Goal: Task Accomplishment & Management: Complete application form

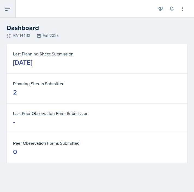
click at [7, 6] on icon at bounding box center [7, 8] width 7 height 7
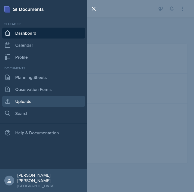
click at [29, 97] on link "Uploads" at bounding box center [43, 101] width 83 height 11
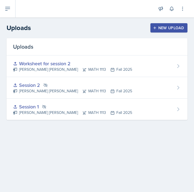
click at [172, 27] on div "New Upload" at bounding box center [169, 28] width 30 height 4
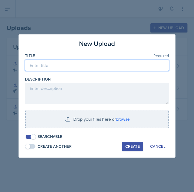
click at [73, 67] on input at bounding box center [97, 65] width 144 height 11
type input "Presentation session 3"
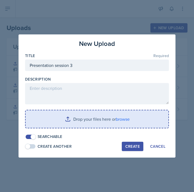
click at [126, 120] on input "file" at bounding box center [97, 118] width 143 height 17
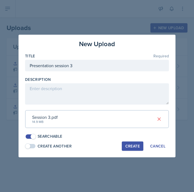
click at [138, 146] on div "Create" at bounding box center [133, 146] width 14 height 4
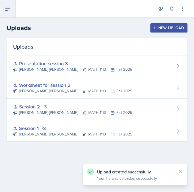
click at [10, 12] on icon at bounding box center [7, 8] width 7 height 7
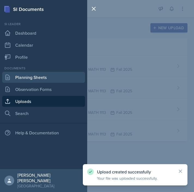
click at [31, 76] on link "Planning Sheets" at bounding box center [43, 77] width 83 height 11
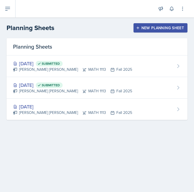
click at [145, 34] on header "Planning Sheets New Planning Sheet" at bounding box center [97, 27] width 194 height 21
click at [143, 28] on div "New Planning Sheet" at bounding box center [160, 28] width 47 height 4
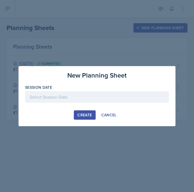
click at [72, 101] on div at bounding box center [97, 96] width 144 height 11
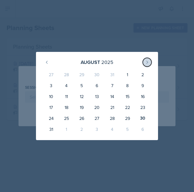
click at [150, 63] on button at bounding box center [147, 62] width 9 height 9
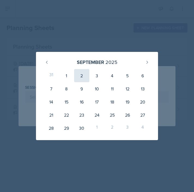
click at [81, 78] on div "2" at bounding box center [81, 75] width 15 height 13
type input "[DATE]"
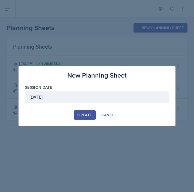
click at [79, 111] on button "Create" at bounding box center [85, 114] width 22 height 9
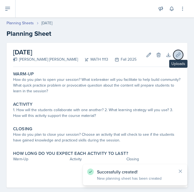
click at [176, 58] on icon at bounding box center [178, 54] width 5 height 5
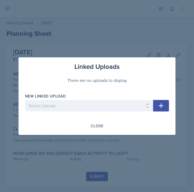
click at [134, 99] on div "New Linked Upload Select Upload Session 1 Session 2 Worksheet for session 2 Pre…" at bounding box center [89, 104] width 128 height 23
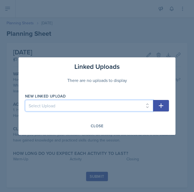
click at [138, 108] on select "Select Upload Session 1 Session 2 Worksheet for session 2 Presentation session 3" at bounding box center [89, 105] width 128 height 11
select select "c47e42a8-962e-4d1e-a022-e7e85a7e98d6"
click at [25, 100] on select "Select Upload Session 1 Session 2 Worksheet for session 2 Presentation session 3" at bounding box center [89, 105] width 128 height 11
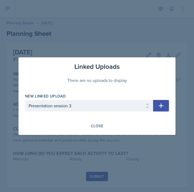
click at [163, 106] on icon "button" at bounding box center [161, 105] width 5 height 5
select select
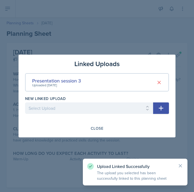
click at [137, 41] on div at bounding box center [97, 96] width 194 height 192
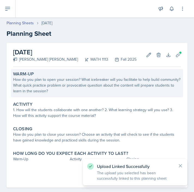
click at [129, 90] on div "How do you plan to open your session? What icebreaker will you facilitate to he…" at bounding box center [97, 85] width 168 height 17
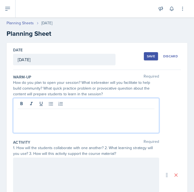
click at [100, 103] on div at bounding box center [86, 115] width 146 height 35
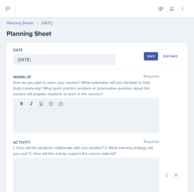
click at [99, 127] on div at bounding box center [86, 115] width 146 height 35
click at [124, 125] on div at bounding box center [86, 115] width 146 height 35
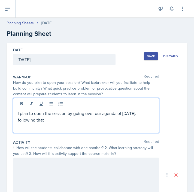
click at [20, 117] on p "I plan to open the session by going over our agenda of [DATE]. following that" at bounding box center [86, 116] width 137 height 13
click at [49, 118] on p "I plan to open the session by going over our agenda of [DATE]. Following that" at bounding box center [86, 116] width 137 height 13
click at [109, 121] on p "I plan to open the session by going over our agenda of [DATE]. Following that w…" at bounding box center [86, 116] width 137 height 13
click at [97, 120] on p "I plan to open the session by going over our agenda of [DATE]. Following that w…" at bounding box center [86, 116] width 137 height 13
click at [99, 121] on p "I plan to open the session by going over our agenda of [DATE]. Following that w…" at bounding box center [86, 116] width 137 height 13
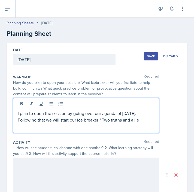
click at [141, 118] on p "I plan to open the session by going over our agenda of [DATE]. Following that w…" at bounding box center [86, 116] width 137 height 13
click at [103, 119] on p "I plan to open the session by going over our agenda of [DATE]. Following that w…" at bounding box center [86, 116] width 137 height 13
click at [143, 118] on p "I plan to open the session by going over our agenda of [DATE]. Following that w…" at bounding box center [86, 116] width 137 height 13
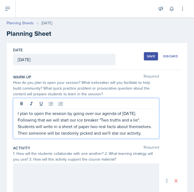
click at [41, 136] on p "I plan to open the session by going over our agenda of [DATE]. Following that w…" at bounding box center [86, 123] width 137 height 26
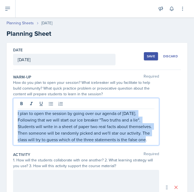
drag, startPoint x: 53, startPoint y: 145, endPoint x: 13, endPoint y: 110, distance: 53.2
click at [13, 110] on div "I plan to open the session by going over our agenda of [DATE]. Following that w…" at bounding box center [86, 121] width 146 height 47
drag, startPoint x: 64, startPoint y: 146, endPoint x: 20, endPoint y: 110, distance: 56.6
click at [20, 110] on p "I plan to open the session by going over our agenda of [DATE]. Following that w…" at bounding box center [86, 126] width 137 height 33
click at [55, 143] on p "I plan to open the session by going over our agenda of [DATE]. Following that w…" at bounding box center [86, 126] width 137 height 33
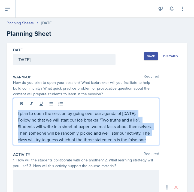
drag, startPoint x: 53, startPoint y: 146, endPoint x: 16, endPoint y: 113, distance: 49.7
click at [16, 113] on div "I plan to open the session by going over our agenda of [DATE]. Following that w…" at bounding box center [86, 121] width 146 height 47
copy p "I plan to open the session by going over our agenda of [DATE]. Following that w…"
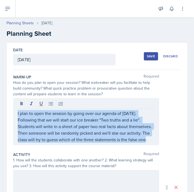
click at [88, 142] on p "I plan to open the session by going over our agenda of [DATE]. Following that w…" at bounding box center [86, 126] width 137 height 33
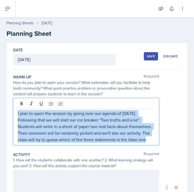
drag, startPoint x: 76, startPoint y: 148, endPoint x: 2, endPoint y: 112, distance: 82.2
click at [2, 112] on div "Date [DATE] [DATE] 27 28 29 30 31 1 2 3 4 5 6 7 8 9 10 11 12 13 14 15 16 17 18 …" at bounding box center [97, 185] width 194 height 284
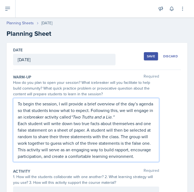
click at [34, 117] on p "To begin the session, I will provide a brief overview of the day’s agenda so th…" at bounding box center [86, 110] width 137 height 20
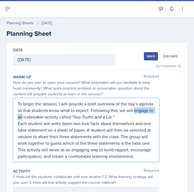
drag, startPoint x: 42, startPoint y: 117, endPoint x: 11, endPoint y: 117, distance: 30.0
click at [11, 117] on div "Date [DATE] [DATE] 27 28 29 30 31 1 2 3 4 5 6 7 8 9 10 11 12 13 14 15 16 17 18 …" at bounding box center [97, 187] width 181 height 288
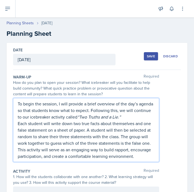
click at [69, 117] on p "To begin the session, I will provide a brief overview of the day’s agenda so th…" at bounding box center [86, 110] width 137 height 20
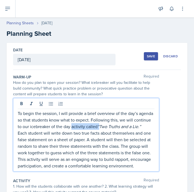
drag, startPoint x: 90, startPoint y: 126, endPoint x: 117, endPoint y: 126, distance: 27.3
click at [117, 126] on p "To begin the session, I will provide a brief overview of the day’s agenda so th…" at bounding box center [86, 120] width 137 height 20
click at [117, 126] on em "“Two Truths and a Lie.”" at bounding box center [119, 126] width 43 height 6
drag, startPoint x: 116, startPoint y: 126, endPoint x: 90, endPoint y: 125, distance: 26.0
click at [90, 125] on p "To begin the session, I will provide a brief overview of the day’s agenda so th…" at bounding box center [86, 120] width 137 height 20
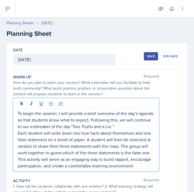
click at [19, 166] on p "This activity will serve as an engaging way to build rapport, encourage partici…" at bounding box center [86, 162] width 137 height 13
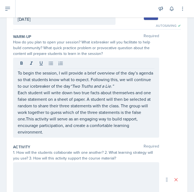
scroll to position [42, 0]
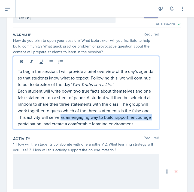
drag, startPoint x: 92, startPoint y: 117, endPoint x: 55, endPoint y: 125, distance: 37.2
click at [55, 125] on p "Each student will write down two true facts about themselves and one false stat…" at bounding box center [86, 107] width 137 height 39
click at [103, 116] on p "Each student will write down two true facts about themselves and one false stat…" at bounding box center [86, 107] width 137 height 39
drag, startPoint x: 92, startPoint y: 117, endPoint x: 32, endPoint y: 124, distance: 60.7
click at [32, 124] on p "Each student will write down two true facts about themselves and one false stat…" at bounding box center [86, 107] width 137 height 39
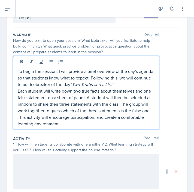
click at [123, 113] on p "Each student will write down two true facts about themselves and one false stat…" at bounding box center [86, 107] width 137 height 39
click at [111, 125] on p "Each student will write down two true facts about themselves and one false stat…" at bounding box center [86, 107] width 137 height 39
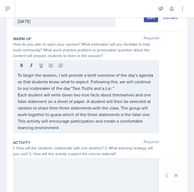
scroll to position [38, 0]
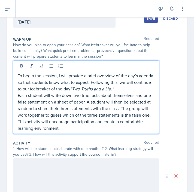
click at [99, 130] on p "Each student will write down two true facts about themselves and one false stat…" at bounding box center [86, 111] width 137 height 39
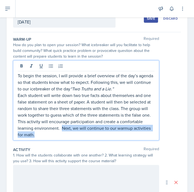
drag, startPoint x: 91, startPoint y: 137, endPoint x: 85, endPoint y: 128, distance: 10.1
click at [85, 128] on p "Each student will write down two true facts about themselves and one false stat…" at bounding box center [86, 115] width 137 height 46
copy p "Next, we will continue to our warmup activities for math."
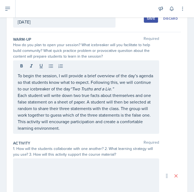
click at [134, 87] on p "To begin the session, I will provide a brief overview of the day’s agenda so th…" at bounding box center [86, 82] width 137 height 20
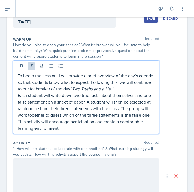
click at [135, 89] on p "To begin the session, I will provide a brief overview of the day’s agenda so th…" at bounding box center [86, 82] width 137 height 20
click at [140, 88] on p "To begin the session, I will provide a brief overview of the day’s agenda so th…" at bounding box center [86, 82] width 137 height 20
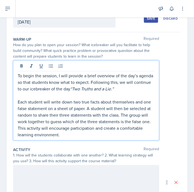
click at [52, 127] on p "Each student will write down two true facts about themselves and one false stat…" at bounding box center [86, 118] width 137 height 39
click at [91, 135] on p "Each student will write down two true facts about themselves and one false stat…" at bounding box center [86, 118] width 137 height 39
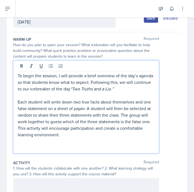
click at [45, 148] on p at bounding box center [86, 147] width 137 height 7
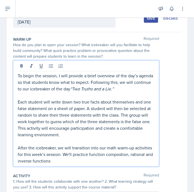
click at [132, 160] on p "After the icebreaker, we will transition into our math warm-up activities for t…" at bounding box center [86, 154] width 137 height 20
click at [136, 158] on p "After the icebreaker, we will transition into our math warm-up activities for t…" at bounding box center [86, 154] width 137 height 20
click at [140, 155] on p "After the icebreaker, we will transition into our math warm-up activities for t…" at bounding box center [86, 154] width 137 height 20
click at [116, 158] on p "After the icebreaker, we will transition into our math warm-up activities for t…" at bounding box center [86, 154] width 137 height 20
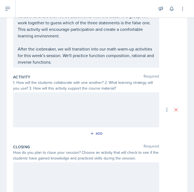
scroll to position [135, 0]
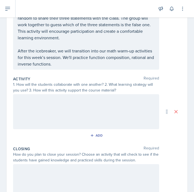
click at [81, 62] on p "After the icebreaker, we will transition into our math warm-up activities for t…" at bounding box center [86, 58] width 137 height 20
click at [95, 114] on div at bounding box center [86, 111] width 146 height 35
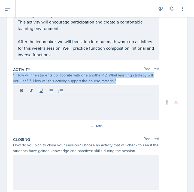
drag, startPoint x: 13, startPoint y: 75, endPoint x: 129, endPoint y: 84, distance: 116.9
click at [129, 84] on div "Date [DATE] [DATE] 27 28 29 30 31 1 2 3 4 5 6 7 8 9 10 11 12 13 14 15 16 17 18 …" at bounding box center [97, 69] width 181 height 320
copy div "1. How will the students collaborate with one another? 2. What learning strateg…"
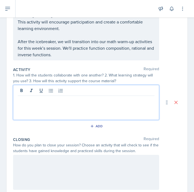
click at [75, 90] on div at bounding box center [86, 102] width 146 height 35
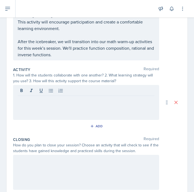
click at [75, 90] on div at bounding box center [86, 91] width 137 height 9
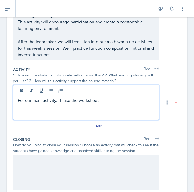
click at [105, 101] on p "For our main activity, I'll use the worksheet" at bounding box center [86, 100] width 137 height 7
drag, startPoint x: 94, startPoint y: 101, endPoint x: 58, endPoint y: 97, distance: 36.2
click at [58, 97] on p "For our main activity, I'll use material" at bounding box center [86, 100] width 137 height 7
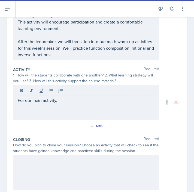
click at [57, 100] on p "For our main activity," at bounding box center [86, 100] width 137 height 7
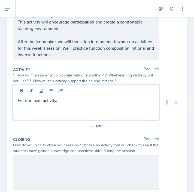
click at [57, 100] on p "For our main activity," at bounding box center [86, 100] width 137 height 7
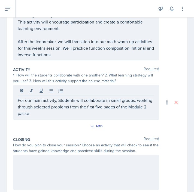
click at [52, 111] on p "For our main activity, Students will collaborate in small groups, working throu…" at bounding box center [86, 107] width 137 height 20
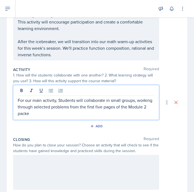
drag, startPoint x: 53, startPoint y: 112, endPoint x: 36, endPoint y: 112, distance: 16.7
click at [36, 112] on p "For our main activity, Students will collaborate in small groups, working throu…" at bounding box center [86, 107] width 137 height 20
click at [59, 100] on p "For our main activity, Students will collaborate in small groups, working throu…" at bounding box center [86, 107] width 137 height 20
click at [127, 113] on p "For our main activity, students will collaborate in small groups, working throu…" at bounding box center [86, 107] width 137 height 20
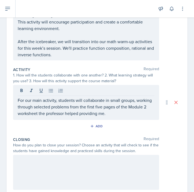
click at [131, 113] on p "For our main activity, students will collaborate in small groups, working throu…" at bounding box center [86, 107] width 137 height 20
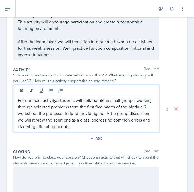
click at [110, 123] on p "For our main activity, students will collaborate in small groups, working throu…" at bounding box center [86, 113] width 137 height 33
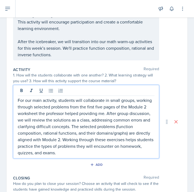
click at [165, 82] on div "1. How will the students collaborate with one another? 2. What learning strateg…" at bounding box center [97, 77] width 168 height 11
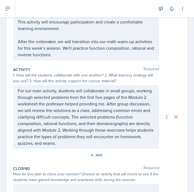
scroll to position [212, 0]
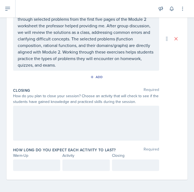
click at [46, 169] on div at bounding box center [36, 164] width 47 height 11
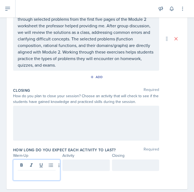
scroll to position [222, 0]
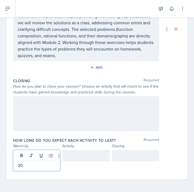
click at [92, 160] on div at bounding box center [86, 155] width 47 height 11
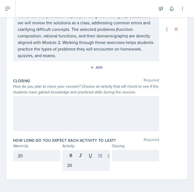
click at [156, 158] on div "20 20" at bounding box center [97, 160] width 168 height 21
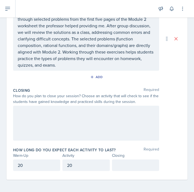
click at [45, 160] on div "20" at bounding box center [36, 164] width 47 height 11
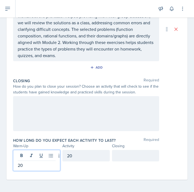
click at [82, 157] on div "20" at bounding box center [86, 155] width 47 height 11
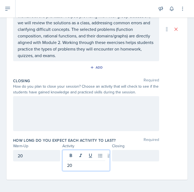
click at [129, 154] on div at bounding box center [135, 155] width 47 height 11
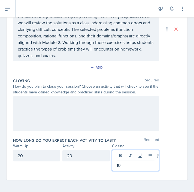
click at [76, 156] on div "20" at bounding box center [86, 155] width 47 height 11
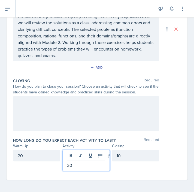
click at [69, 163] on p "20" at bounding box center [86, 165] width 38 height 7
click at [163, 131] on div "Closing Required How do you plan to close your session? Choose an activity that…" at bounding box center [97, 106] width 168 height 60
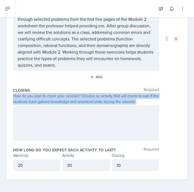
drag, startPoint x: 143, startPoint y: 101, endPoint x: 12, endPoint y: 95, distance: 130.4
click at [12, 95] on div "Date [DATE] [DATE] 27 28 29 30 31 1 2 3 4 5 6 7 8 9 10 11 12 13 14 15 16 17 18 …" at bounding box center [97, 4] width 181 height 349
copy div "How do you plan to close your session? Choose an activity that will check to se…"
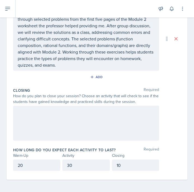
click at [130, 126] on div at bounding box center [86, 123] width 146 height 35
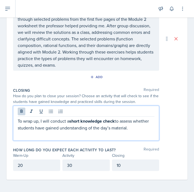
drag, startPoint x: 150, startPoint y: 129, endPoint x: 5, endPoint y: 119, distance: 145.1
click at [5, 119] on div "Date [DATE] [DATE] 27 28 29 30 31 1 2 3 4 5 6 7 8 9 10 11 12 13 14 15 16 17 18 …" at bounding box center [97, 11] width 194 height 362
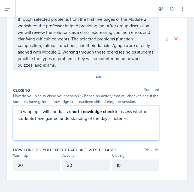
drag, startPoint x: 149, startPoint y: 116, endPoint x: -2, endPoint y: 102, distance: 152.0
click at [0, 102] on html "SI Documents Si leader Dashboard Calendar Profile Documents Planning Sheets Obs…" at bounding box center [97, 96] width 194 height 192
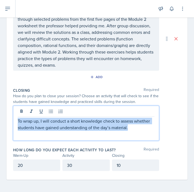
click at [107, 125] on p "To wrap up, I will conduct a short knowledge check to assess whether students h…" at bounding box center [86, 124] width 137 height 13
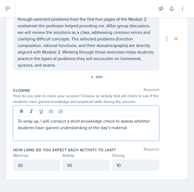
click at [146, 126] on p "To wrap up, I will conduct a short knowledge check to assess whether students h…" at bounding box center [86, 124] width 137 height 13
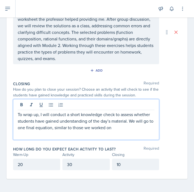
scroll to position [222, 0]
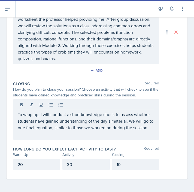
click at [68, 134] on p at bounding box center [86, 134] width 137 height 7
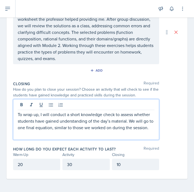
click at [61, 131] on p "To wrap up, I will conduct a short knowledge check to assess whether students h…" at bounding box center [86, 121] width 137 height 20
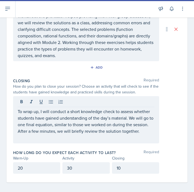
click at [124, 134] on p "To wrap up, I will conduct a short knowledge check to assess whether students h…" at bounding box center [86, 121] width 137 height 26
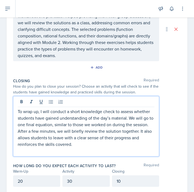
click at [47, 138] on p "To wrap up, I will conduct a short knowledge check to assess whether students h…" at bounding box center [86, 127] width 137 height 39
drag, startPoint x: 78, startPoint y: 137, endPoint x: 37, endPoint y: 135, distance: 41.3
click at [37, 135] on p "To wrap up, I will conduct a short knowledge check to assess whether students h…" at bounding box center [86, 127] width 137 height 39
click at [79, 145] on p "To wrap up, I will conduct a short knowledge check to assess whether students h…" at bounding box center [86, 127] width 137 height 39
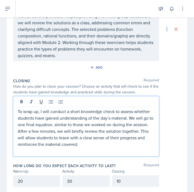
click at [189, 66] on div "Date [DATE] [DATE] 27 28 29 30 31 1 2 3 4 5 6 7 8 9 10 11 12 13 14 15 16 17 18 …" at bounding box center [97, 15] width 194 height 388
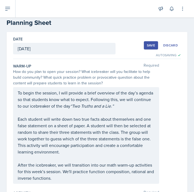
scroll to position [0, 0]
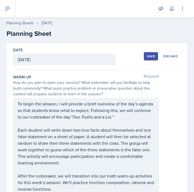
click at [150, 56] on div "Save" at bounding box center [151, 56] width 8 height 4
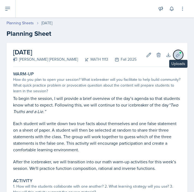
click at [176, 57] on icon at bounding box center [178, 55] width 4 height 4
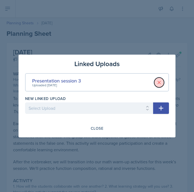
click at [161, 84] on icon at bounding box center [159, 82] width 5 height 5
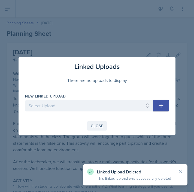
click at [95, 126] on div "Close" at bounding box center [97, 126] width 13 height 4
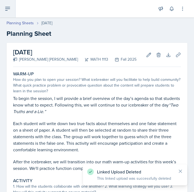
click at [6, 13] on button at bounding box center [8, 8] width 16 height 17
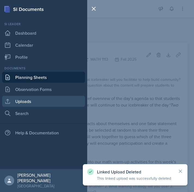
click at [29, 102] on link "Uploads" at bounding box center [43, 101] width 83 height 11
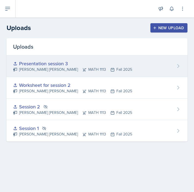
click at [174, 69] on div "Presentation session 3 [PERSON_NAME] [PERSON_NAME] MATH 1113 Fall 2025" at bounding box center [97, 66] width 181 height 22
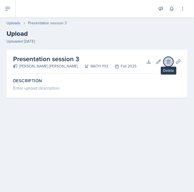
click at [167, 63] on icon at bounding box center [168, 61] width 5 height 5
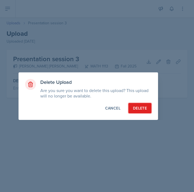
click at [149, 105] on button "Delete" at bounding box center [140, 108] width 23 height 10
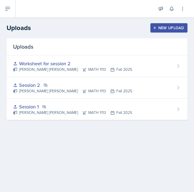
click at [170, 29] on div "New Upload" at bounding box center [169, 28] width 30 height 4
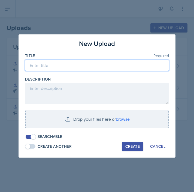
click at [70, 69] on input at bounding box center [97, 65] width 144 height 11
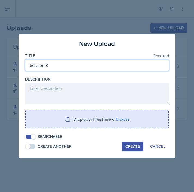
type input "Session 3"
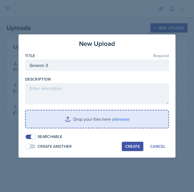
click at [124, 121] on input "file" at bounding box center [97, 118] width 143 height 17
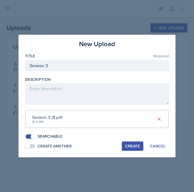
click at [130, 150] on button "Create" at bounding box center [133, 145] width 22 height 9
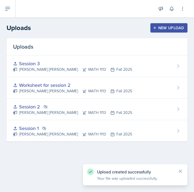
click at [163, 28] on div "New Upload" at bounding box center [169, 28] width 30 height 4
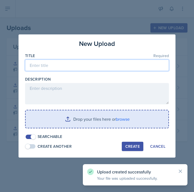
click at [82, 65] on input at bounding box center [97, 65] width 144 height 11
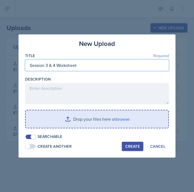
type input "Session 3 & 4 Worksheet"
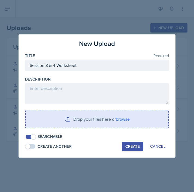
click at [121, 118] on input "file" at bounding box center [97, 118] width 143 height 17
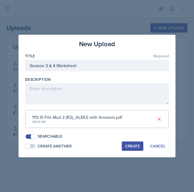
click at [135, 144] on div "Create" at bounding box center [133, 146] width 14 height 4
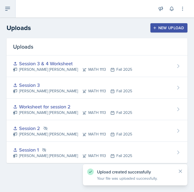
click at [4, 7] on icon at bounding box center [7, 8] width 7 height 7
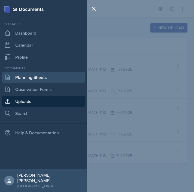
click at [46, 78] on link "Planning Sheets" at bounding box center [43, 77] width 83 height 11
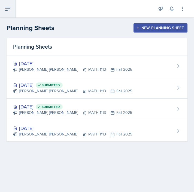
click at [7, 8] on icon at bounding box center [7, 8] width 7 height 7
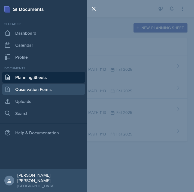
click at [58, 89] on link "Observation Forms" at bounding box center [43, 89] width 83 height 11
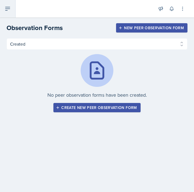
click at [4, 11] on icon at bounding box center [7, 8] width 7 height 7
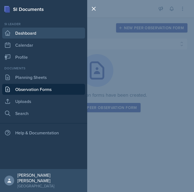
click at [24, 35] on link "Dashboard" at bounding box center [43, 33] width 83 height 11
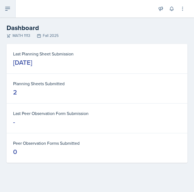
click at [9, 13] on button at bounding box center [8, 8] width 16 height 17
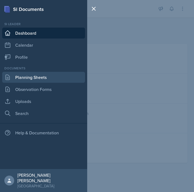
click at [40, 79] on link "Planning Sheets" at bounding box center [43, 77] width 83 height 11
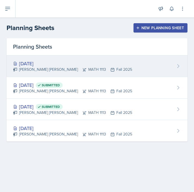
click at [104, 70] on div "[PERSON_NAME] [PERSON_NAME] MATH 1113 Fall 2025" at bounding box center [72, 70] width 119 height 6
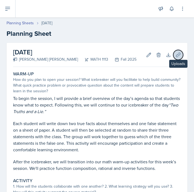
click at [176, 57] on icon at bounding box center [178, 55] width 4 height 4
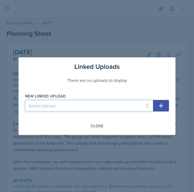
click at [140, 108] on select "Select Upload Session 1 Session 2 Worksheet for session 2 Session 3 Session 3 &…" at bounding box center [89, 105] width 128 height 11
select select "73ebcbda-09ed-470e-9a5d-c9ef46946a3f"
click at [25, 100] on select "Select Upload Session 1 Session 2 Worksheet for session 2 Session 3 Session 3 &…" at bounding box center [89, 105] width 128 height 11
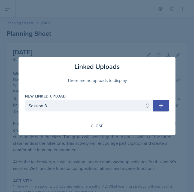
click at [159, 108] on icon "button" at bounding box center [161, 105] width 7 height 7
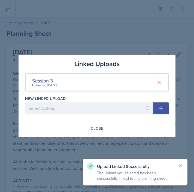
click at [160, 108] on icon "button" at bounding box center [161, 108] width 5 height 5
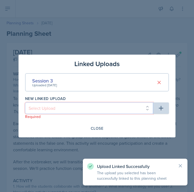
click at [150, 109] on select "Select Upload Session 1 Session 2 Worksheet for session 2 Session 3 & 4 Workshe…" at bounding box center [89, 107] width 128 height 11
select select "b947f1f5-9cbb-4182-a89e-b33f2d2f8915"
click at [25, 102] on select "Select Upload Session 1 Session 2 Worksheet for session 2 Session 3 & 4 Workshe…" at bounding box center [89, 107] width 128 height 11
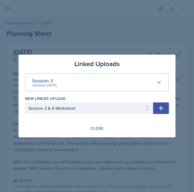
click at [165, 111] on button "button" at bounding box center [161, 107] width 16 height 11
select select
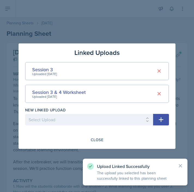
click at [183, 143] on div at bounding box center [97, 96] width 194 height 192
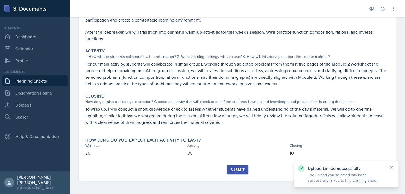
scroll to position [104, 0]
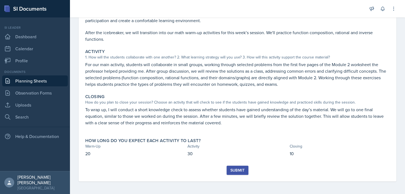
click at [194, 170] on div "Submit" at bounding box center [237, 170] width 14 height 4
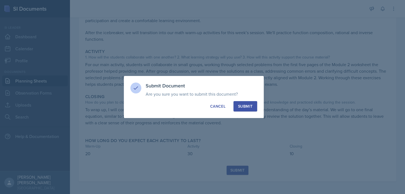
click at [194, 106] on div "Submit" at bounding box center [245, 105] width 14 height 5
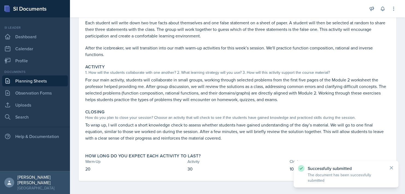
scroll to position [88, 0]
click at [42, 91] on link "Observation Forms" at bounding box center [35, 92] width 66 height 11
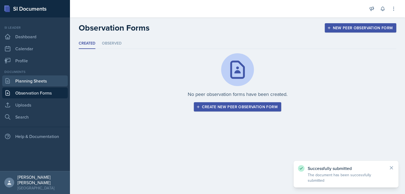
click at [38, 80] on link "Planning Sheets" at bounding box center [35, 80] width 66 height 11
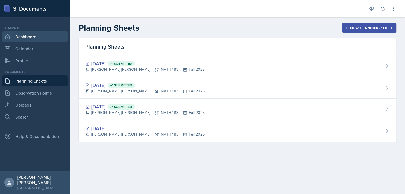
click at [30, 40] on link "Dashboard" at bounding box center [35, 36] width 66 height 11
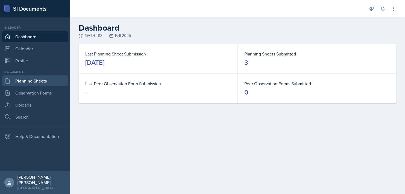
click at [36, 82] on link "Planning Sheets" at bounding box center [35, 80] width 66 height 11
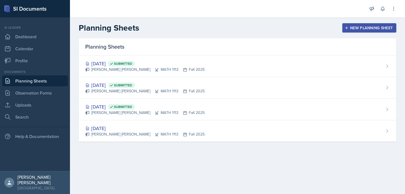
click at [194, 33] on header "Planning Sheets New Planning Sheet" at bounding box center [237, 27] width 335 height 21
click at [194, 28] on div "New Planning Sheet" at bounding box center [368, 28] width 47 height 4
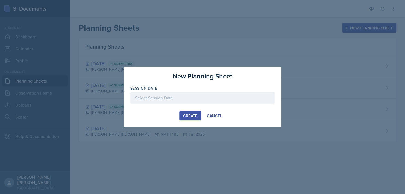
click at [194, 90] on div "Session Date" at bounding box center [202, 87] width 144 height 5
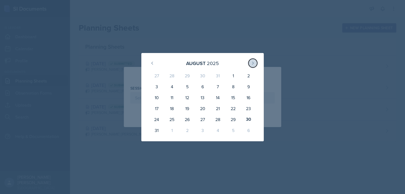
click at [194, 62] on icon at bounding box center [252, 63] width 4 height 4
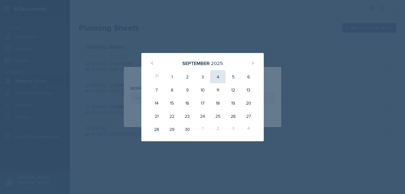
click at [194, 76] on div "4" at bounding box center [217, 76] width 15 height 13
type input "[DATE]"
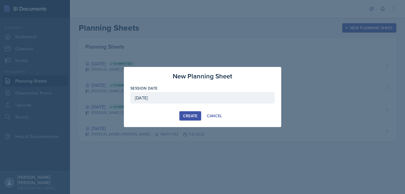
click at [186, 114] on div "Create" at bounding box center [190, 116] width 14 height 4
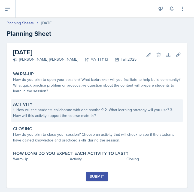
click at [90, 115] on div "1. How will the students collaborate with one another? 2. What learning strateg…" at bounding box center [97, 112] width 168 height 11
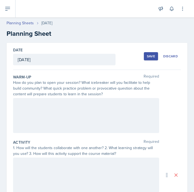
click at [94, 117] on div at bounding box center [86, 115] width 146 height 35
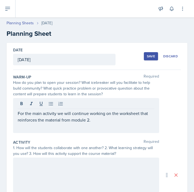
click at [150, 53] on button "Save" at bounding box center [151, 56] width 14 height 8
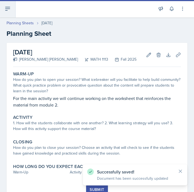
click at [7, 10] on icon at bounding box center [7, 8] width 4 height 3
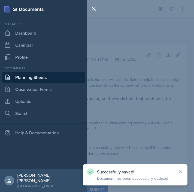
click at [46, 75] on link "Planning Sheets" at bounding box center [43, 77] width 83 height 11
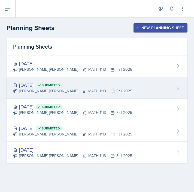
click at [99, 89] on div "[PERSON_NAME] [PERSON_NAME] MATH 1113 Fall 2025" at bounding box center [72, 91] width 119 height 6
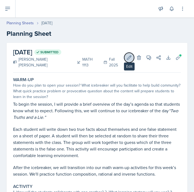
click at [127, 59] on icon at bounding box center [129, 57] width 5 height 5
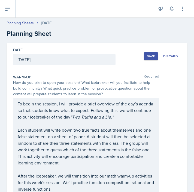
drag, startPoint x: 190, startPoint y: 70, endPoint x: 191, endPoint y: 83, distance: 13.1
click at [191, 83] on main "Planning Sheets [DATE] Planning Sheet Date [DATE] [DATE] 27 28 29 30 31 1 2 3 4…" at bounding box center [97, 104] width 194 height 174
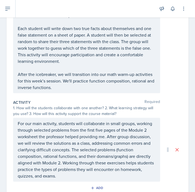
scroll to position [111, 0]
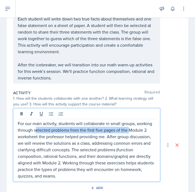
drag, startPoint x: 52, startPoint y: 129, endPoint x: 145, endPoint y: 128, distance: 93.7
click at [145, 128] on p "For our main activity, students will collaborate in small groups, working throu…" at bounding box center [87, 149] width 138 height 59
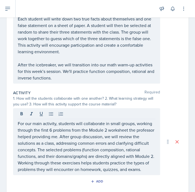
click at [179, 103] on div "Date [DATE] [DATE] 27 28 29 30 31 1 2 3 4 5 6 7 8 9 10 11 12 13 14 15 16 17 18 …" at bounding box center [98, 116] width 182 height 368
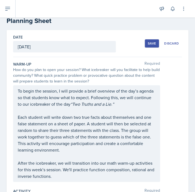
scroll to position [0, 0]
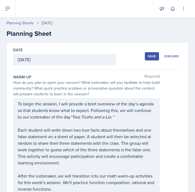
click at [149, 56] on div "Save" at bounding box center [152, 56] width 8 height 4
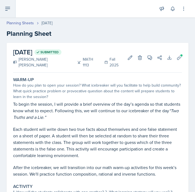
click at [7, 8] on icon at bounding box center [7, 8] width 4 height 3
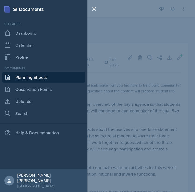
click at [38, 77] on link "Planning Sheets" at bounding box center [43, 77] width 83 height 11
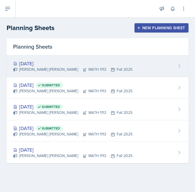
click at [52, 62] on div "[DATE]" at bounding box center [72, 63] width 119 height 7
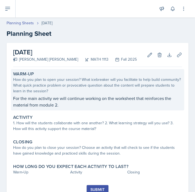
click at [79, 106] on p "For the main activity we will continue working on the worksheet that reinforces…" at bounding box center [97, 101] width 169 height 13
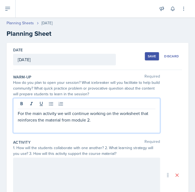
click at [116, 111] on p "For the main activity we will continue working on the worksheet that reinforces…" at bounding box center [87, 116] width 138 height 13
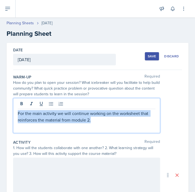
drag, startPoint x: 97, startPoint y: 122, endPoint x: -14, endPoint y: 110, distance: 112.1
click at [0, 110] on html "SI Documents Si leader Dashboard Calendar Profile Documents Planning Sheets Obs…" at bounding box center [97, 96] width 195 height 192
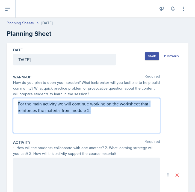
copy p "For the main activity we will continue working on the worksheet that reinforces…"
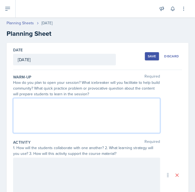
click at [64, 174] on div at bounding box center [86, 175] width 147 height 35
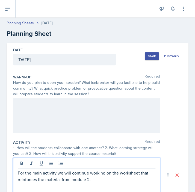
click at [59, 107] on div at bounding box center [86, 115] width 147 height 35
click at [109, 170] on p "For the main activity we will continue working on the worksheet that reinforces…" at bounding box center [87, 176] width 138 height 13
click at [73, 180] on p "For the main activity we will continue working on the worksheet that reinforces…" at bounding box center [87, 176] width 138 height 13
click at [75, 179] on p "For the main activity we will continue working on the worksheet that reinforces…" at bounding box center [87, 176] width 138 height 13
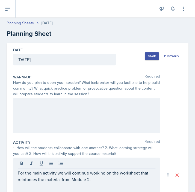
click at [77, 116] on div at bounding box center [86, 115] width 147 height 35
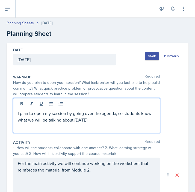
click at [102, 122] on p "I plan to open my session by going over the agenda, so students know what we wi…" at bounding box center [87, 116] width 138 height 13
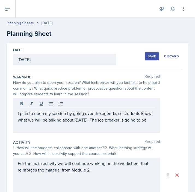
click at [106, 129] on div "I plan to open my session by going over the agenda, so students know what we wi…" at bounding box center [86, 115] width 147 height 35
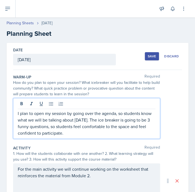
click at [27, 125] on p "I plan to open my session by going over the agenda, so students know what we wi…" at bounding box center [87, 123] width 138 height 26
click at [76, 135] on p "I plan to open my session by going over the agenda, so students know what we wi…" at bounding box center [87, 123] width 138 height 26
click at [39, 125] on p "I plan to open my session by going over the agenda, so students know what we wi…" at bounding box center [87, 123] width 138 height 26
click at [43, 125] on p "I plan to open my session by going over the agenda, so students know what we wi…" at bounding box center [87, 123] width 138 height 26
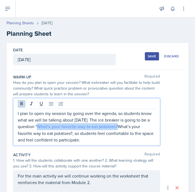
drag, startPoint x: 128, startPoint y: 128, endPoint x: 47, endPoint y: 127, distance: 80.8
click at [47, 127] on p "I plan to open my session by going over the agenda, so students know what we wi…" at bounding box center [87, 126] width 138 height 33
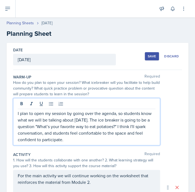
click at [54, 132] on p "I plan to open my session by going over the agenda, so students know what we wi…" at bounding box center [87, 126] width 138 height 33
click at [104, 138] on p "I plan to open my session by going over the agenda, so students know what we wi…" at bounding box center [87, 126] width 138 height 33
click at [88, 131] on p "I plan to open my session by going over the agenda, so students know what we wi…" at bounding box center [87, 126] width 138 height 33
click at [126, 134] on p "I plan to open my session by going over the agenda, so students know what we wi…" at bounding box center [87, 126] width 138 height 33
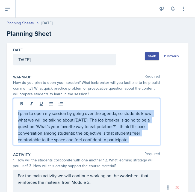
drag, startPoint x: 128, startPoint y: 139, endPoint x: 16, endPoint y: 112, distance: 115.6
click at [16, 112] on div "I plan to open my session by going over the agenda, so students know what we wi…" at bounding box center [86, 121] width 147 height 47
copy p "I plan to open my session by going over the agenda, so students know what we wi…"
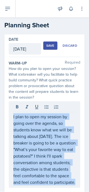
click at [42, 164] on p "I plan to open my session by going over the agenda, so students know what we wi…" at bounding box center [44, 149] width 63 height 72
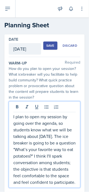
click at [19, 162] on p "I plan to open my session by going over the agenda, so students know what we wi…" at bounding box center [44, 149] width 63 height 72
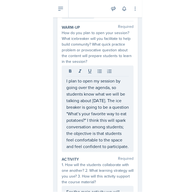
scroll to position [42, 0]
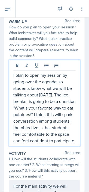
drag, startPoint x: 46, startPoint y: 127, endPoint x: 70, endPoint y: 147, distance: 31.4
click at [70, 144] on p "I plan to open my session by going over the agenda, so students know what we wi…" at bounding box center [44, 108] width 63 height 72
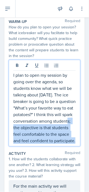
drag, startPoint x: 70, startPoint y: 147, endPoint x: 45, endPoint y: 127, distance: 32.9
click at [45, 127] on p "I plan to open my session by going over the agenda, so students know what we wi…" at bounding box center [44, 108] width 63 height 72
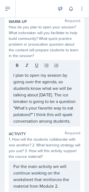
click at [60, 127] on div "I plan to open my session by going over the agenda, so students know what we wi…" at bounding box center [45, 93] width 72 height 67
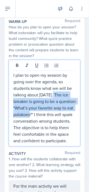
drag, startPoint x: 53, startPoint y: 113, endPoint x: 52, endPoint y: 94, distance: 19.7
click at [52, 94] on p "I plan to open my session by going over the agenda, so students know what we wi…" at bounding box center [44, 108] width 63 height 72
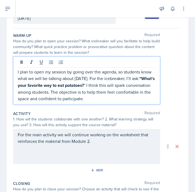
click at [123, 99] on p "I plan to open my session by going over the agenda, so students know what we wi…" at bounding box center [87, 85] width 138 height 33
click at [142, 90] on p "I plan to open my session by going over the agenda, so students know what we wi…" at bounding box center [87, 85] width 138 height 33
click at [122, 97] on p "I plan to open my session by going over the agenda, so students know what we wi…" at bounding box center [87, 85] width 138 height 33
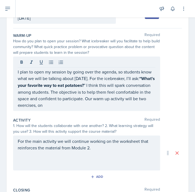
click at [99, 107] on p "I plan to open my session by going over the agenda, so students know what we wi…" at bounding box center [87, 89] width 138 height 40
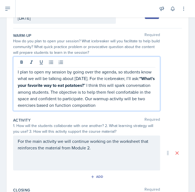
click at [137, 103] on p "I plan to open my session by going over the agenda, so students know what we wi…" at bounding box center [87, 89] width 138 height 40
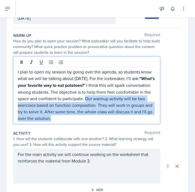
drag, startPoint x: 110, startPoint y: 116, endPoint x: 122, endPoint y: 99, distance: 20.8
click at [122, 99] on p "I plan to open my session by going over the agenda, so students know what we wi…" at bounding box center [87, 95] width 138 height 53
copy p "Our warmup activity will be two exercises based on function composition. They w…"
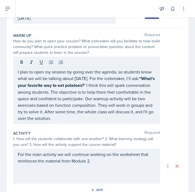
click at [134, 162] on p "For the main activity we will continue working on the worksheet that reinforces…" at bounding box center [87, 157] width 138 height 13
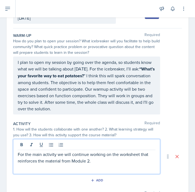
scroll to position [32, 0]
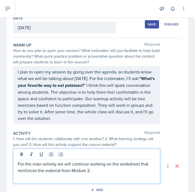
click at [122, 170] on p "For the main activity we will continue working on the worksheet that reinforces…" at bounding box center [87, 167] width 138 height 13
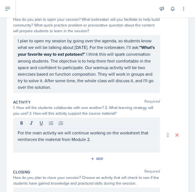
scroll to position [69, 0]
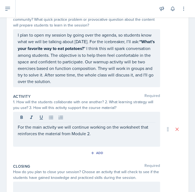
click at [109, 132] on p "For the main activity we will continue working on the worksheet that reinforces…" at bounding box center [87, 130] width 138 height 13
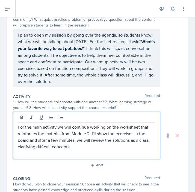
click at [84, 144] on p "For the main activity we will continue working on the worksheet that reinforces…" at bounding box center [87, 137] width 138 height 26
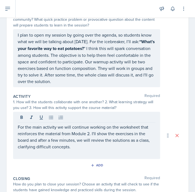
click at [81, 150] on p at bounding box center [87, 153] width 138 height 7
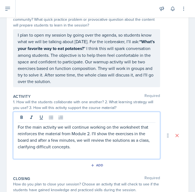
click at [78, 147] on p "For the main activity we will continue working on the worksheet that reinforces…" at bounding box center [87, 137] width 138 height 26
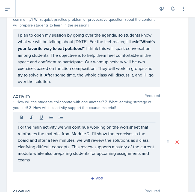
click at [180, 90] on div "Date [DATE] [DATE] 27 28 29 30 31 1 2 3 4 5 6 7 8 9 10 11 12 13 14 15 16 17 18 …" at bounding box center [98, 127] width 182 height 307
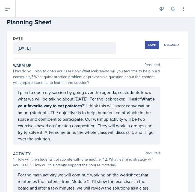
scroll to position [0, 0]
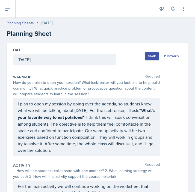
click at [148, 55] on div "Save" at bounding box center [152, 56] width 8 height 4
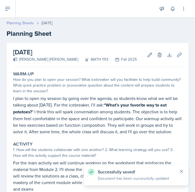
click at [26, 22] on link "Planning Sheets" at bounding box center [20, 23] width 27 height 6
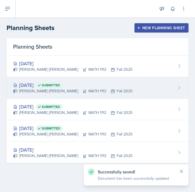
click at [60, 85] on span "Submitted" at bounding box center [51, 85] width 18 height 4
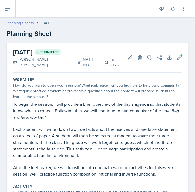
click at [33, 22] on link "Planning Sheets" at bounding box center [20, 23] width 27 height 6
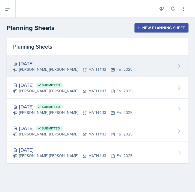
click at [52, 69] on div "[PERSON_NAME] [PERSON_NAME] MATH 1113 Fall 2025" at bounding box center [72, 70] width 119 height 6
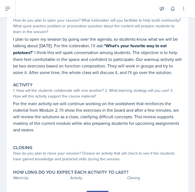
scroll to position [60, 0]
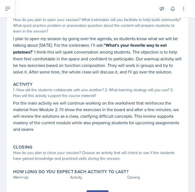
click at [190, 76] on div "[DATE] [PERSON_NAME] [PERSON_NAME] MATH 1113 Fall 2025 Edit Delete Download Upl…" at bounding box center [97, 101] width 195 height 236
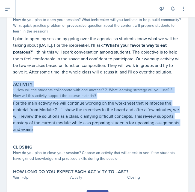
drag, startPoint x: 190, startPoint y: 78, endPoint x: 189, endPoint y: 130, distance: 52.2
click at [189, 130] on div "[DATE] [PERSON_NAME] [PERSON_NAME] MATH 1113 Fall 2025 Edit Delete Download Upl…" at bounding box center [97, 101] width 195 height 236
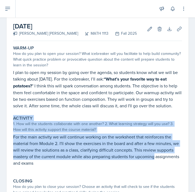
scroll to position [0, 0]
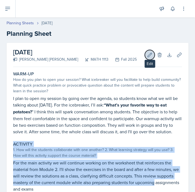
click at [145, 54] on button "Edit" at bounding box center [150, 55] width 10 height 10
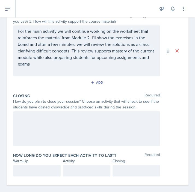
click at [88, 133] on div at bounding box center [86, 128] width 147 height 35
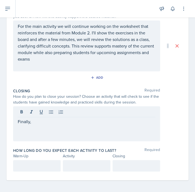
click at [45, 160] on div at bounding box center [37, 165] width 48 height 11
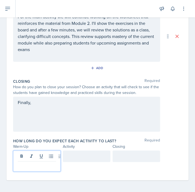
click at [80, 155] on div at bounding box center [87, 155] width 48 height 11
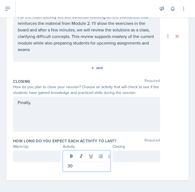
click at [26, 156] on div at bounding box center [37, 155] width 48 height 11
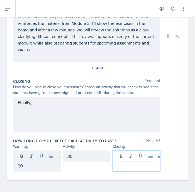
click at [139, 155] on div at bounding box center [136, 160] width 48 height 21
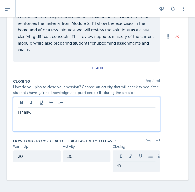
click at [94, 98] on div "Finally," at bounding box center [86, 114] width 147 height 35
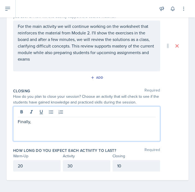
click at [107, 122] on p "Finally," at bounding box center [87, 121] width 138 height 7
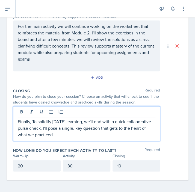
click at [33, 121] on p "Finally, To solidify [DATE] learning, we'll end with a quick collaborative puls…" at bounding box center [87, 128] width 138 height 20
click at [33, 121] on p "Finally, to solidify [DATE] learning, we'll end with a quick collaborative puls…" at bounding box center [87, 128] width 138 height 20
click at [52, 121] on p "Finally, to solidify [DATE] learning, we'll end with a quick collaborative puls…" at bounding box center [87, 128] width 138 height 20
click at [58, 127] on p "Finally, to solidify [DATE] learning, we'll end with a quick collaborative puls…" at bounding box center [87, 128] width 138 height 20
click at [62, 139] on div "Finally, to solidify [DATE] learning, we'll end with a quick collaborative puls…" at bounding box center [86, 123] width 147 height 35
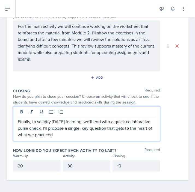
click at [70, 134] on p "Finally, to solidify [DATE] learning, we'll end with a quick collaborative puls…" at bounding box center [87, 128] width 138 height 20
drag, startPoint x: 76, startPoint y: 134, endPoint x: 84, endPoint y: 121, distance: 15.0
click at [84, 121] on p "Finally, to solidify [DATE] learning, we'll end with a quick collaborative puls…" at bounding box center [87, 128] width 138 height 20
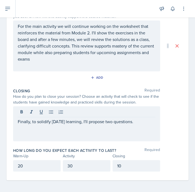
click at [135, 123] on div "Finally, to solidify [DATE] learning, I'll propose two questions." at bounding box center [86, 123] width 147 height 35
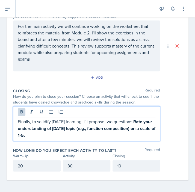
drag, startPoint x: 127, startPoint y: 138, endPoint x: 10, endPoint y: 118, distance: 119.5
click at [10, 118] on div "Date [DATE] [DATE] 27 28 29 30 31 1 2 3 4 5 6 7 8 9 10 11 12 13 14 15 16 17 18 …" at bounding box center [98, 31] width 182 height 297
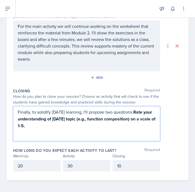
scroll to position [150, 0]
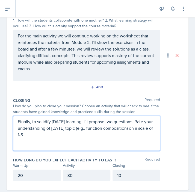
click at [89, 140] on div "Finally, to solidify [DATE] learning, I'll propose two questions. Rate your und…" at bounding box center [86, 133] width 147 height 35
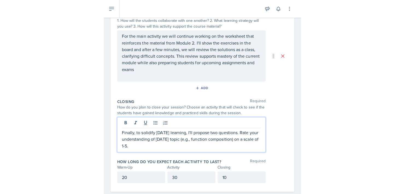
scroll to position [160, 0]
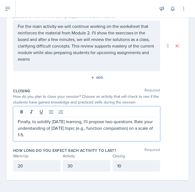
click at [98, 136] on p "Finally, to solidify [DATE] learning, I'll propose two questions. Rate your und…" at bounding box center [87, 128] width 138 height 20
drag, startPoint x: 139, startPoint y: 128, endPoint x: 87, endPoint y: 126, distance: 51.4
click at [87, 126] on p "Finally, to solidify [DATE] learning, I'll propose two questions. Rate your und…" at bounding box center [87, 128] width 138 height 20
click at [127, 129] on p "Finally, to solidify [DATE] learning, I'll propose two questions. Rate your und…" at bounding box center [87, 124] width 138 height 13
click at [136, 119] on p "Finally, to solidify [DATE] learning, I'll propose two questions. Rate your und…" at bounding box center [87, 124] width 138 height 13
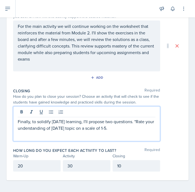
click at [120, 129] on p "Finally, to solidify [DATE] learning, I'll propose two questions. "Rate your un…" at bounding box center [87, 124] width 138 height 13
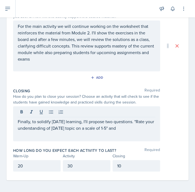
click at [142, 125] on p "Finally, to solidify [DATE] learning, I'll propose two questions. "Rate your un…" at bounding box center [87, 124] width 138 height 13
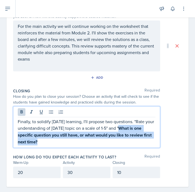
drag, startPoint x: 102, startPoint y: 141, endPoint x: 130, endPoint y: 127, distance: 31.7
click at [130, 127] on p "Finally, to solidify [DATE] learning, I'll propose two questions. "Rate your un…" at bounding box center [87, 131] width 138 height 27
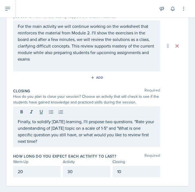
click at [89, 144] on div "Finally, to solidify [DATE] learning, I'll propose two questions. "Rate your un…" at bounding box center [86, 126] width 147 height 41
click at [66, 145] on div "Finally, to solidify [DATE] learning, I'll propose two questions. "Rate your un…" at bounding box center [86, 126] width 147 height 41
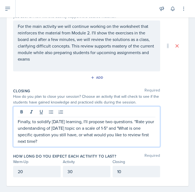
click at [32, 135] on p "Finally, to solidify [DATE] learning, I'll propose two questions. "Rate your un…" at bounding box center [87, 131] width 138 height 26
click at [54, 138] on p "Finally, to solidify [DATE] learning, I'll propose two questions. "Rate your un…" at bounding box center [87, 131] width 138 height 26
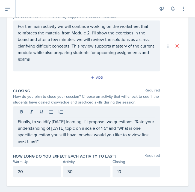
click at [106, 136] on p "Finally, to solidify [DATE] learning, I'll propose two questions. "Rate your un…" at bounding box center [87, 131] width 138 height 26
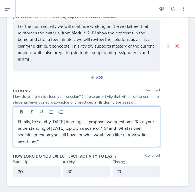
click at [88, 143] on div "Finally, to solidify [DATE] learning, I'll propose two questions. "Rate your un…" at bounding box center [86, 126] width 147 height 41
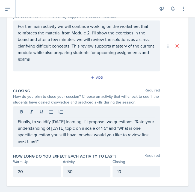
click at [54, 143] on div "Finally, to solidify [DATE] learning, I'll propose two questions. "Rate your un…" at bounding box center [86, 126] width 147 height 41
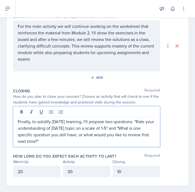
click at [47, 138] on p "Finally, to solidify [DATE] learning, I'll propose two questions. "Rate your un…" at bounding box center [87, 131] width 138 height 26
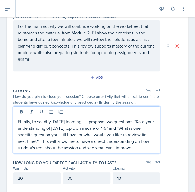
click at [114, 149] on p "Finally, to solidify [DATE] learning, I'll propose two questions. "Rate your un…" at bounding box center [87, 134] width 138 height 33
click at [147, 147] on p "Finally, to solidify [DATE] learning, I'll propose two questions. "Rate your un…" at bounding box center [87, 134] width 138 height 33
click at [84, 119] on p "Finally, to solidify [DATE] learning, I'll propose two questions. "Rate your un…" at bounding box center [87, 134] width 138 height 33
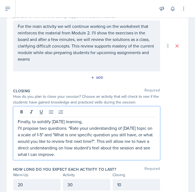
click at [84, 119] on p "Finally, to solidify [DATE] learning," at bounding box center [87, 121] width 138 height 7
click at [127, 119] on p "Finally, to solidify [DATE] learning," at bounding box center [87, 121] width 138 height 7
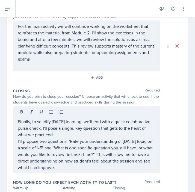
click at [97, 130] on p "Finally, to solidify [DATE] learning, we'll end with a quick collaborative puls…" at bounding box center [87, 128] width 138 height 20
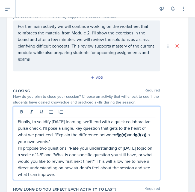
click at [18, 141] on p "Finally, to solidify [DATE] learning, we'll end with a quick collaborative puls…" at bounding box center [87, 131] width 138 height 26
click at [108, 138] on p "Finally, to solidify [DATE] learning, we'll end with a quick collaborative puls…" at bounding box center [87, 131] width 138 height 26
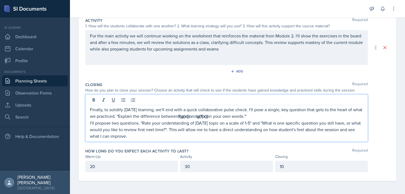
scroll to position [115, 0]
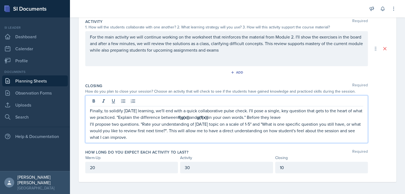
click at [91, 123] on p "I'll propose two questions. "Rate your understanding of [DATE] topic on a scale…" at bounding box center [226, 131] width 273 height 20
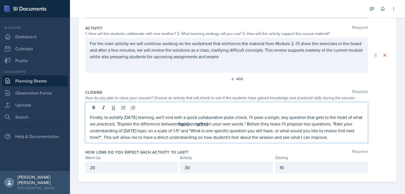
click at [194, 126] on p "Finally, to solidify [DATE] learning, we'll end with a quick collaborative puls…" at bounding box center [226, 127] width 273 height 26
click at [194, 135] on p "Finally, to solidify [DATE] learning, we'll end with a quick collaborative puls…" at bounding box center [226, 127] width 273 height 26
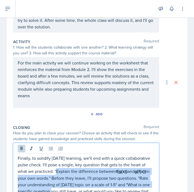
scroll to position [125, 0]
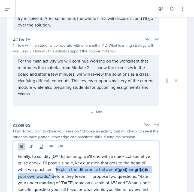
drag, startPoint x: 55, startPoint y: 177, endPoint x: 107, endPoint y: 172, distance: 53.0
click at [107, 172] on p "Finally, to solidify [DATE] learning, we'll end with a quick collaborative puls…" at bounding box center [86, 182] width 137 height 59
copy p ""Explain the difference between f(g(x)) and g(f(x)) in your own words.""
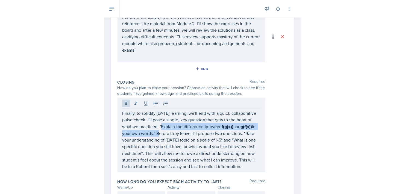
scroll to position [177, 0]
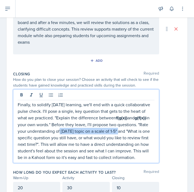
drag, startPoint x: 115, startPoint y: 129, endPoint x: 43, endPoint y: 134, distance: 72.5
click at [43, 134] on p "Finally, to solidify [DATE] learning, we'll end with a quick collaborative puls…" at bounding box center [86, 130] width 137 height 59
copy p "f [DATE] topic on a scale of 1-5"
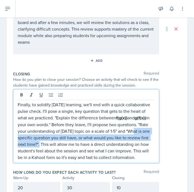
drag, startPoint x: 55, startPoint y: 135, endPoint x: 102, endPoint y: 143, distance: 47.9
click at [102, 143] on p "Finally, to solidify [DATE] learning, we'll end with a quick collaborative puls…" at bounding box center [86, 130] width 137 height 59
copy p "What is one specific question you still have, or what would you like to review …"
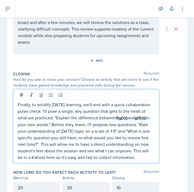
click at [102, 154] on p "Finally, to solidify [DATE] learning, we'll end with a quick collaborative puls…" at bounding box center [86, 130] width 137 height 59
click at [109, 156] on p "Finally, to solidify [DATE] learning, we'll end with a quick collaborative puls…" at bounding box center [86, 130] width 137 height 59
click at [114, 160] on p "Finally, to solidify [DATE] learning, we'll end with a quick collaborative puls…" at bounding box center [86, 130] width 137 height 59
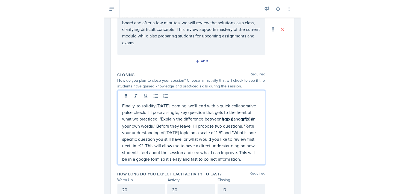
scroll to position [115, 0]
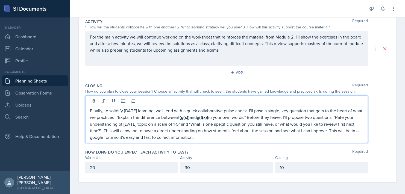
click at [194, 95] on div "Date [DATE] [DATE] 27 28 29 30 31 1 2 3 4 5 6 7 8 9 10 11 12 13 14 15 16 17 18 …" at bounding box center [237, 61] width 335 height 267
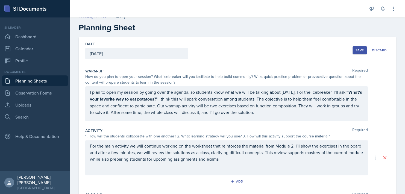
scroll to position [0, 0]
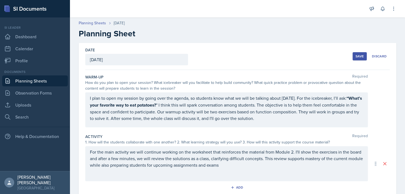
click at [194, 57] on button "Save" at bounding box center [359, 56] width 14 height 8
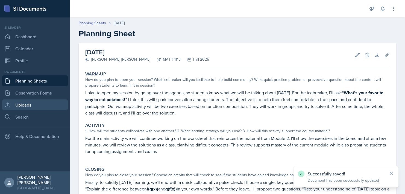
click at [49, 108] on link "Uploads" at bounding box center [35, 104] width 66 height 11
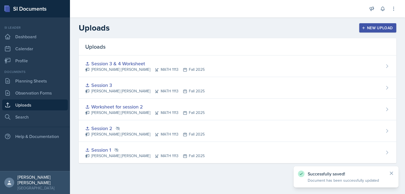
click at [194, 29] on div "New Upload" at bounding box center [377, 28] width 30 height 4
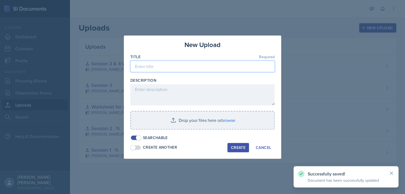
click at [194, 67] on input at bounding box center [202, 66] width 144 height 11
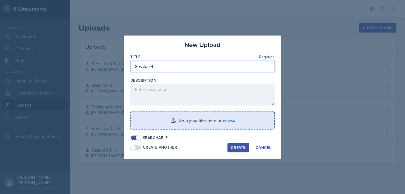
type input "Session 4"
click at [194, 117] on input "file" at bounding box center [202, 119] width 143 height 17
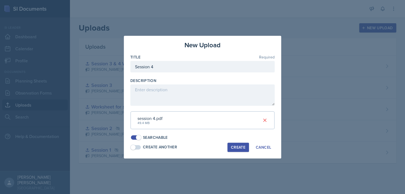
click at [194, 145] on div "Create" at bounding box center [238, 147] width 14 height 4
click at [68, 72] on div at bounding box center [202, 97] width 405 height 194
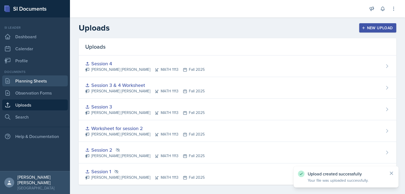
click at [44, 79] on link "Planning Sheets" at bounding box center [35, 80] width 66 height 11
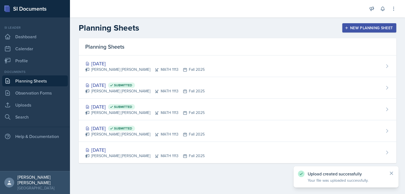
click at [160, 54] on div "Planning Sheets" at bounding box center [237, 46] width 317 height 17
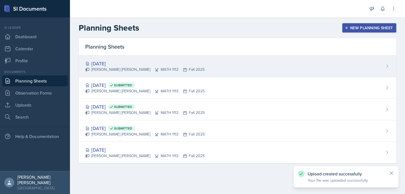
click at [163, 65] on div "[DATE]" at bounding box center [144, 63] width 119 height 7
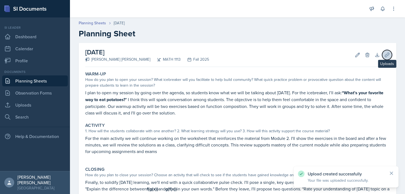
click at [194, 57] on button "Uploads" at bounding box center [387, 55] width 10 height 10
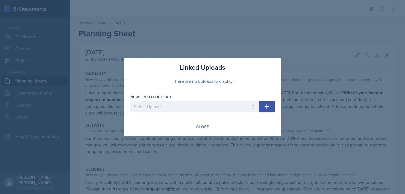
click at [194, 109] on icon "button" at bounding box center [266, 106] width 7 height 7
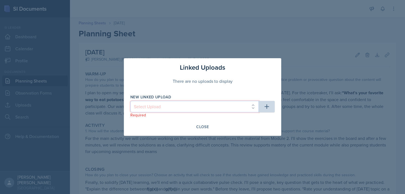
click at [194, 108] on select "Select Upload Session 1 Session 2 Worksheet for session 2 Session 3 Session 3 &…" at bounding box center [194, 106] width 128 height 11
select select "1c3b65ad-41b6-46e6-b7a9-b452feacfa67"
click at [130, 101] on select "Select Upload Session 1 Session 2 Worksheet for session 2 Session 3 Session 3 &…" at bounding box center [194, 106] width 128 height 11
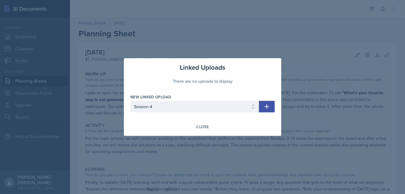
click at [194, 104] on icon "button" at bounding box center [266, 106] width 7 height 7
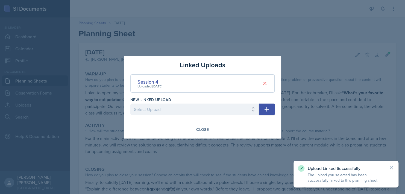
click at [194, 111] on button "button" at bounding box center [267, 108] width 16 height 11
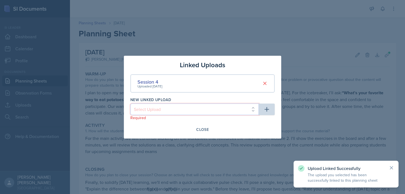
click at [194, 112] on select "Select Upload Session 1 Session 2 Worksheet for session 2 Session 3 Session 3 &…" at bounding box center [194, 108] width 128 height 11
select select "b947f1f5-9cbb-4182-a89e-b33f2d2f8915"
click at [130, 103] on select "Select Upload Session 1 Session 2 Worksheet for session 2 Session 3 Session 3 &…" at bounding box center [194, 108] width 128 height 11
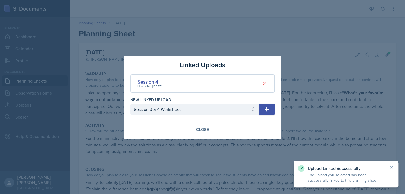
click at [194, 110] on button "button" at bounding box center [267, 108] width 16 height 11
select select
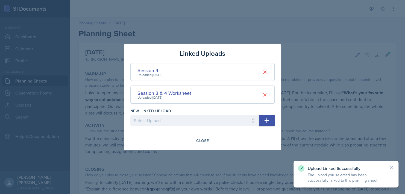
click at [194, 112] on div at bounding box center [202, 97] width 405 height 194
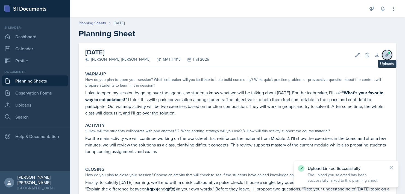
click at [194, 55] on icon at bounding box center [386, 55] width 4 height 4
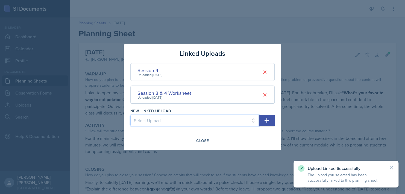
click at [194, 118] on select "Select Upload Session 1 Session 2 Worksheet for session 2 Session 3" at bounding box center [194, 120] width 128 height 11
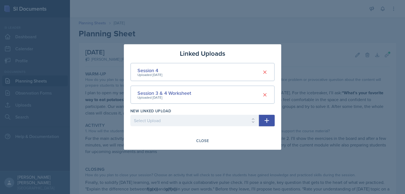
click at [194, 108] on div "Linked Uploads Session 4 Uploaded [DATE] Session 3 & 4 Worksheet Uploaded [DATE…" at bounding box center [202, 96] width 157 height 105
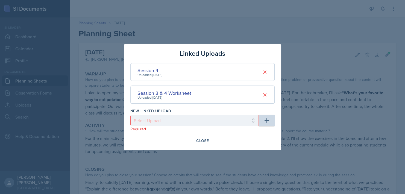
click at [194, 53] on div "Linked Uploads Session 4 Uploaded [DATE] Session 3 & 4 Worksheet Uploaded [DATE…" at bounding box center [202, 96] width 157 height 105
click at [194, 51] on div at bounding box center [202, 97] width 405 height 194
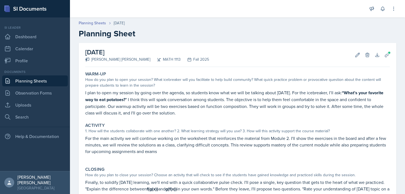
scroll to position [73, 0]
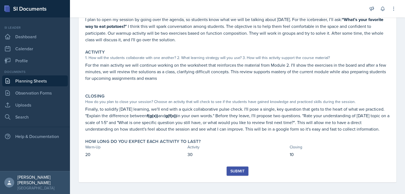
click at [194, 171] on button "Submit" at bounding box center [237, 170] width 22 height 9
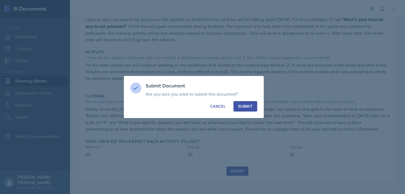
click at [194, 105] on div "Submit" at bounding box center [245, 105] width 14 height 5
